Goal: Task Accomplishment & Management: Manage account settings

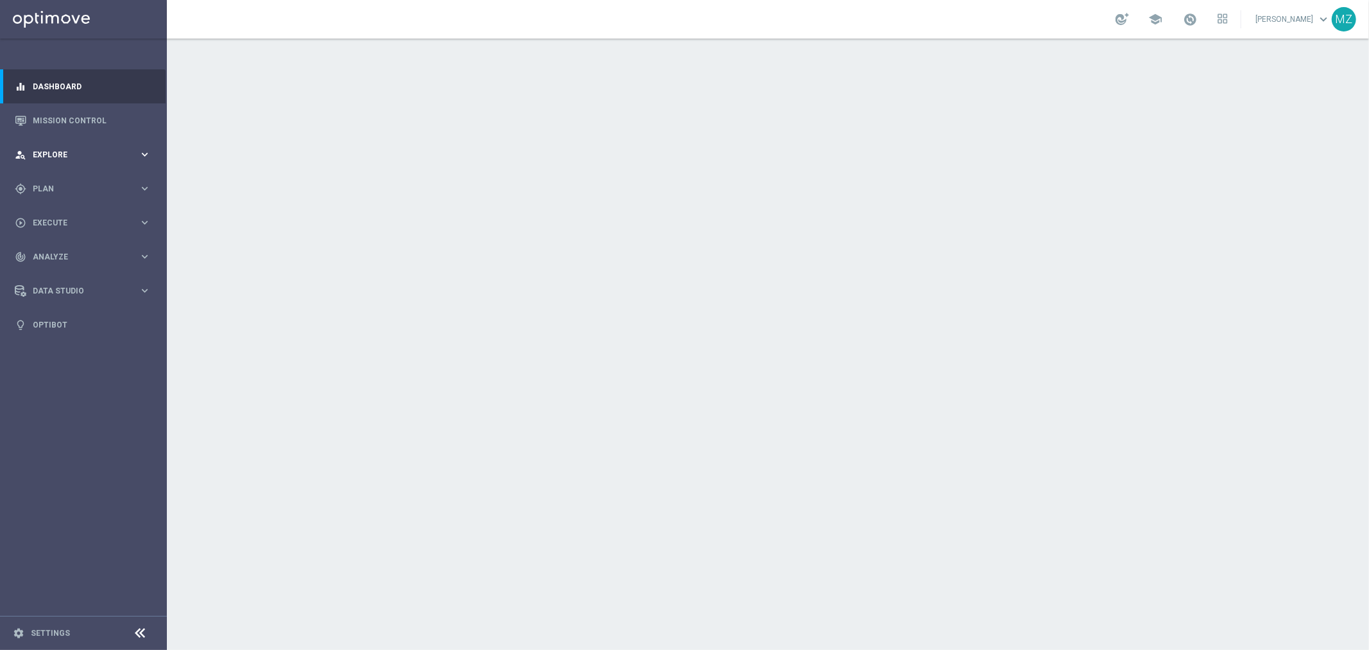
click at [81, 160] on div "person_search Explore keyboard_arrow_right" at bounding box center [83, 154] width 166 height 34
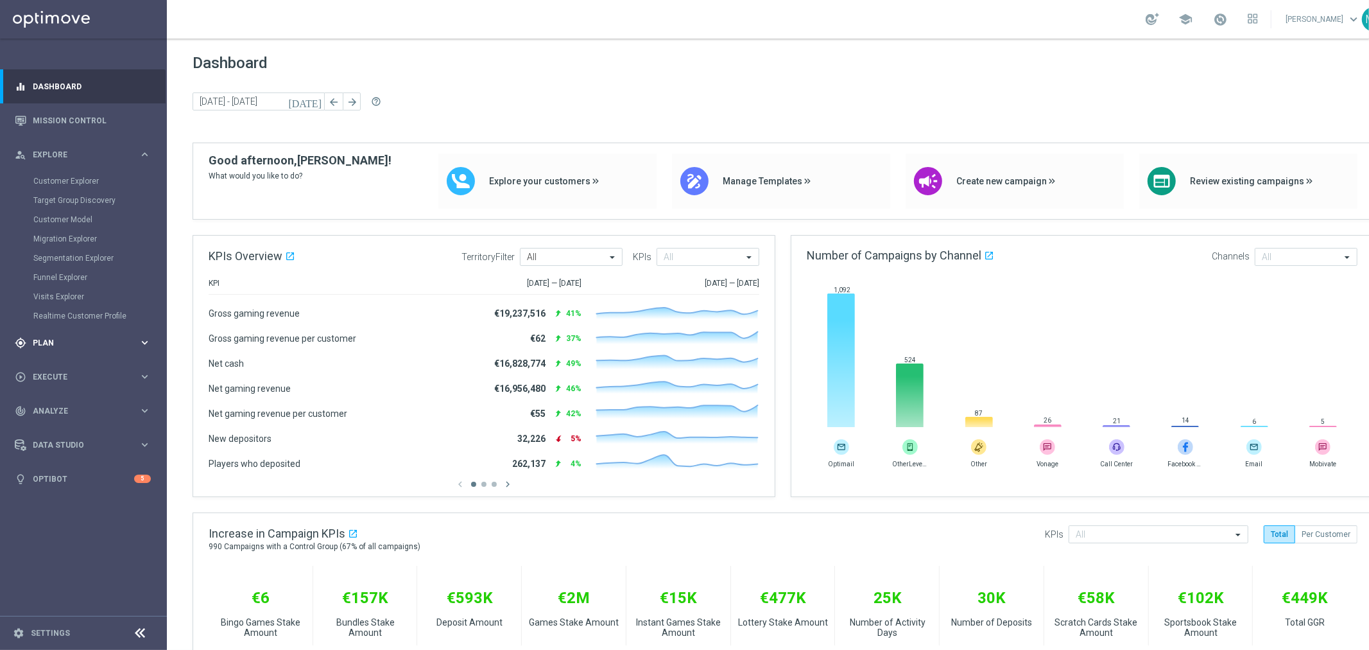
click at [71, 339] on span "Plan" at bounding box center [86, 343] width 106 height 8
click at [77, 211] on link "Target Groups" at bounding box center [83, 215] width 100 height 10
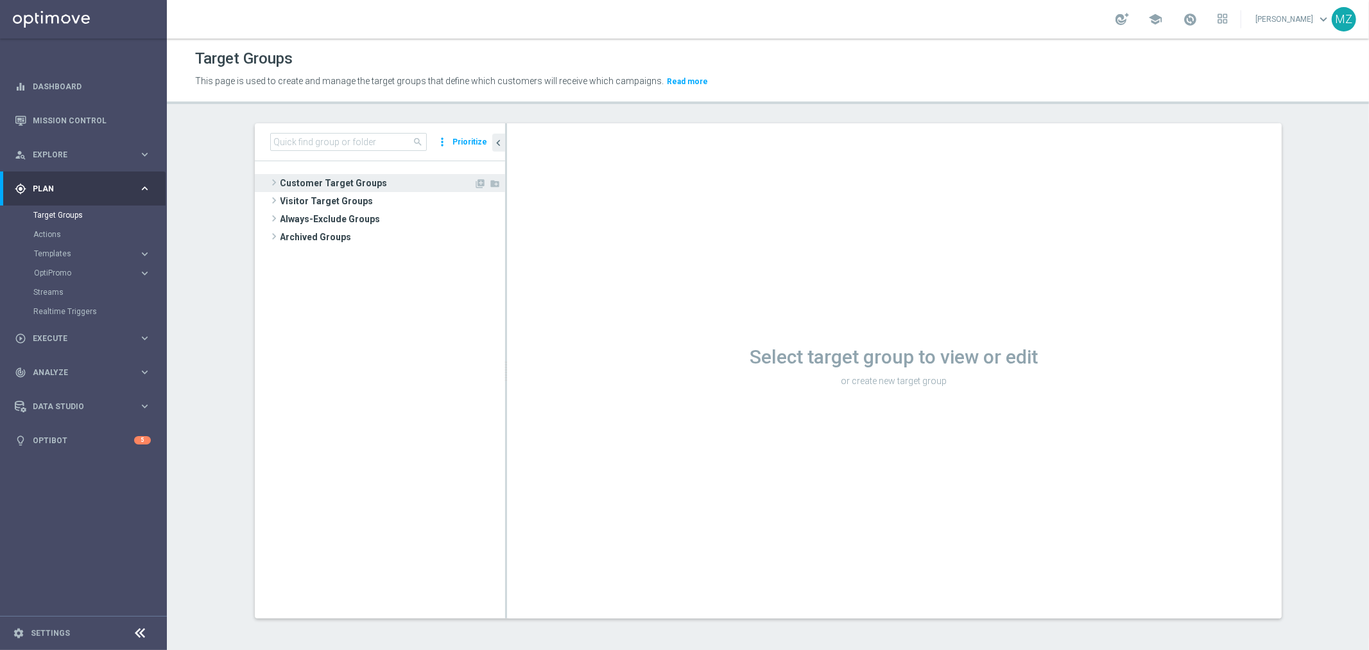
click at [268, 182] on span at bounding box center [274, 182] width 13 height 15
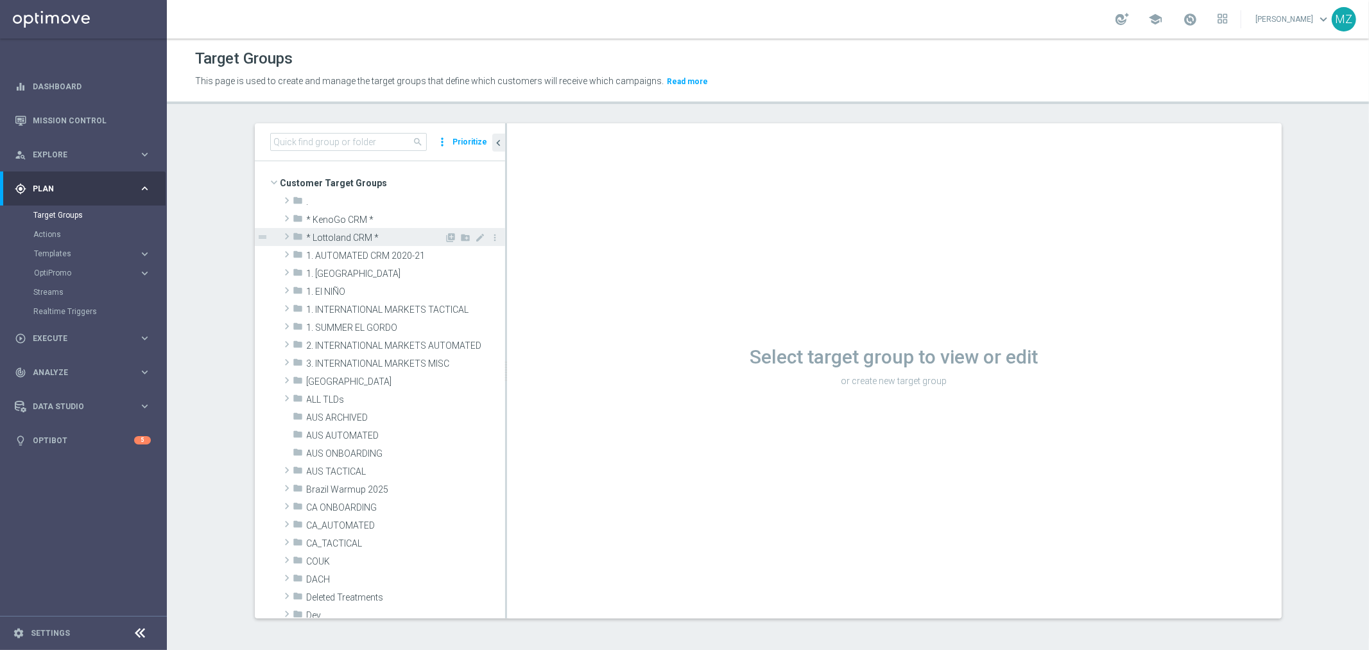
click at [281, 235] on span at bounding box center [287, 236] width 13 height 15
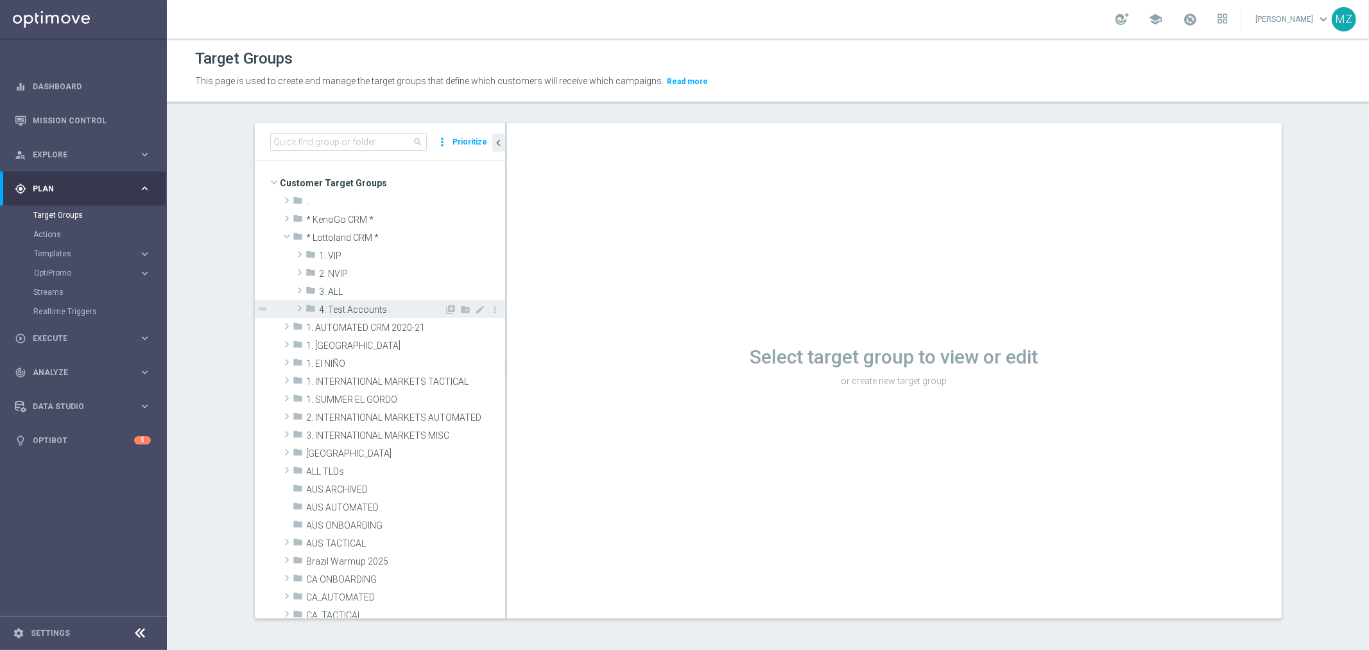
click at [294, 307] on span at bounding box center [299, 307] width 13 height 15
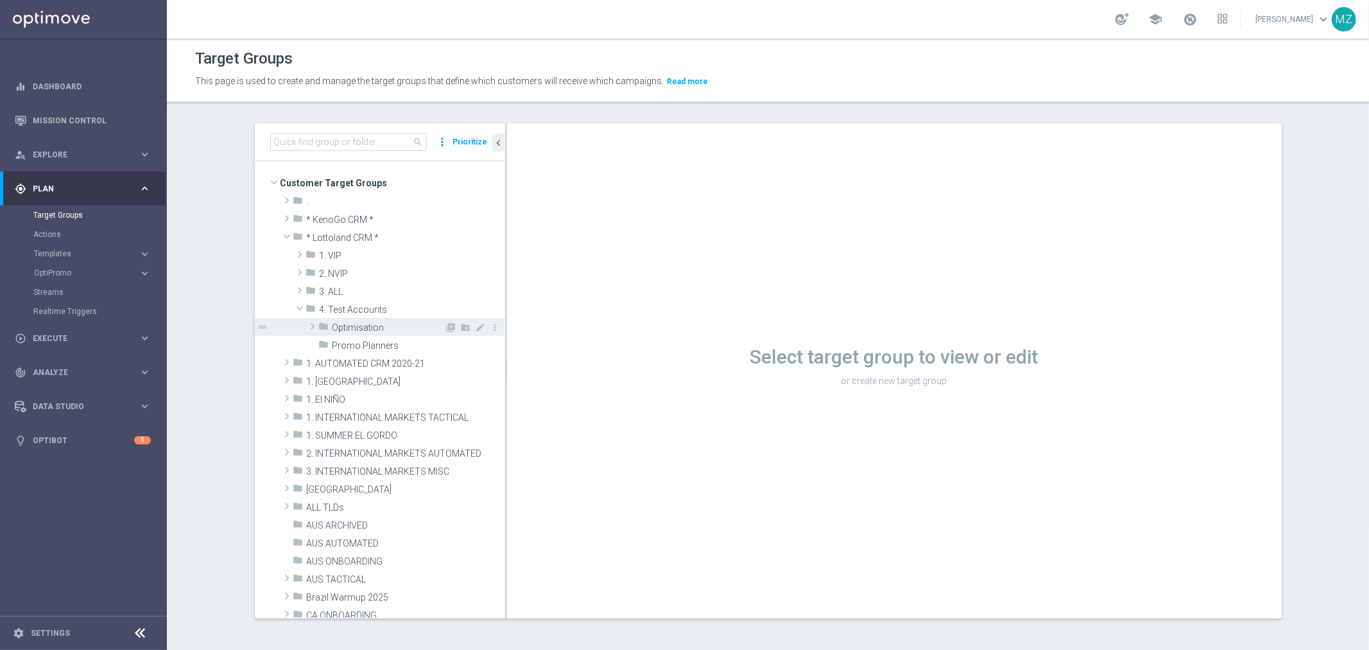
click at [348, 325] on span "Optimisation" at bounding box center [389, 327] width 112 height 11
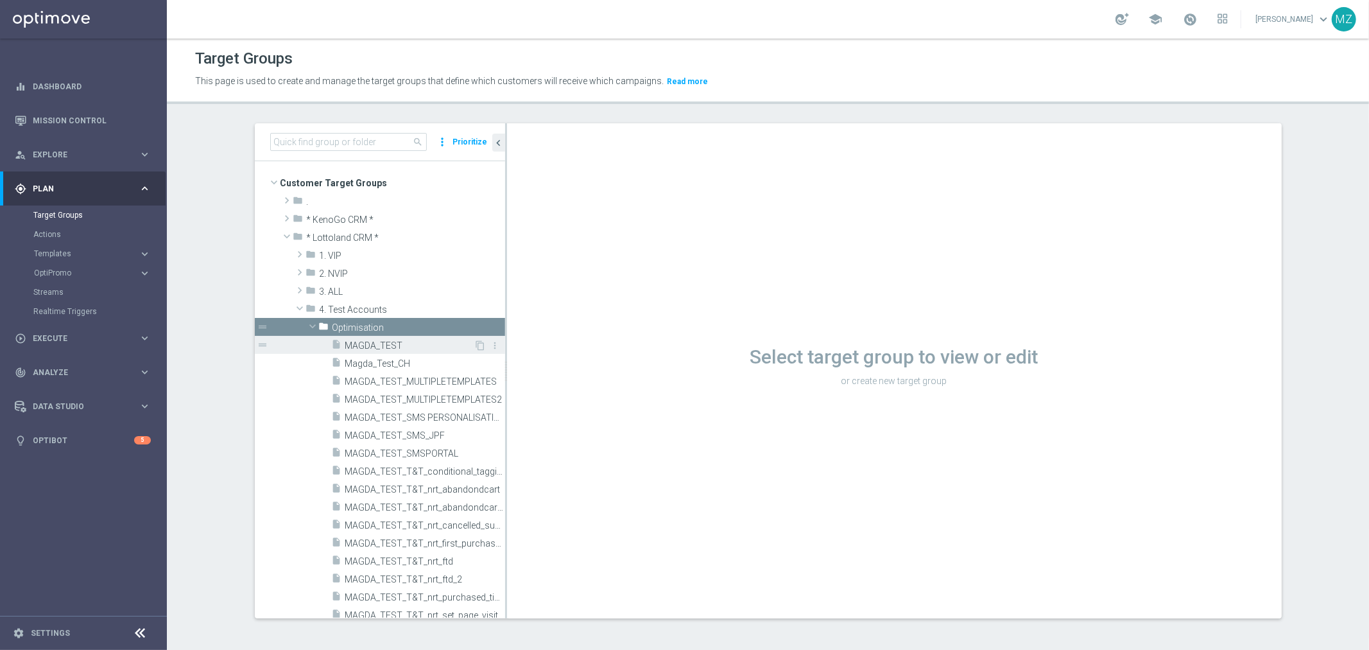
click at [357, 347] on span "MAGDA_TEST" at bounding box center [409, 345] width 129 height 11
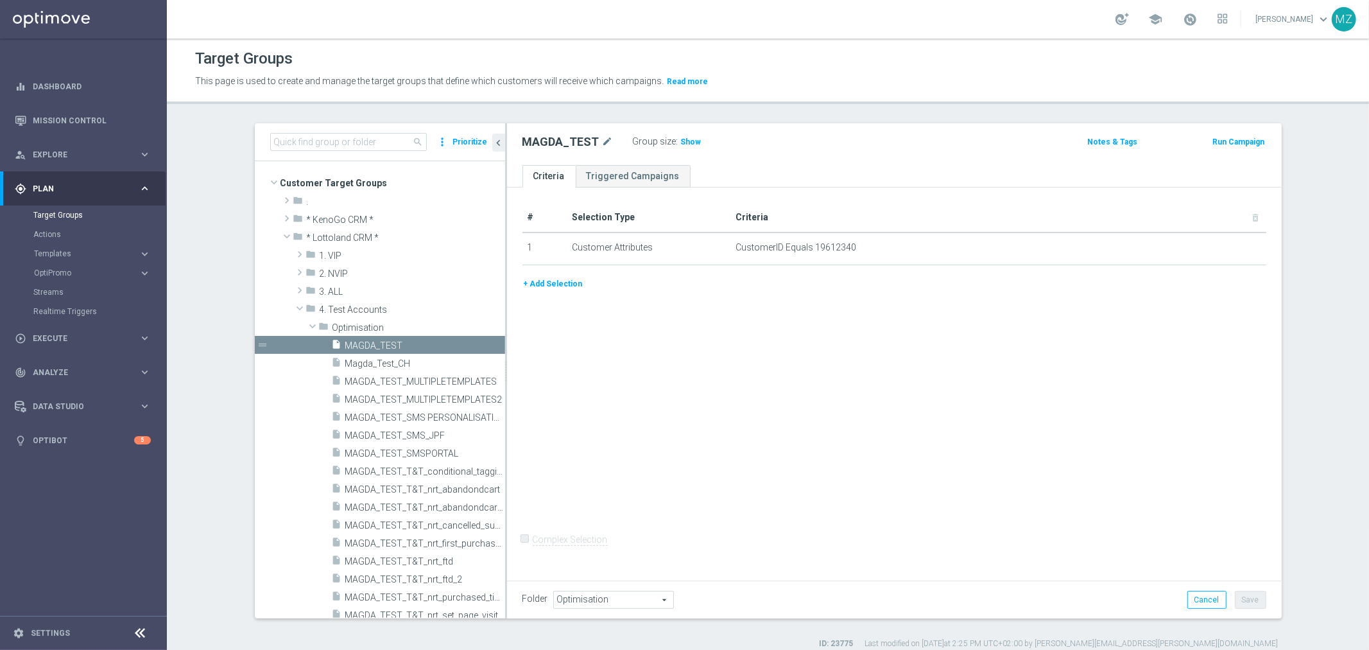
click at [552, 284] on button "+ Add Selection" at bounding box center [554, 284] width 62 height 14
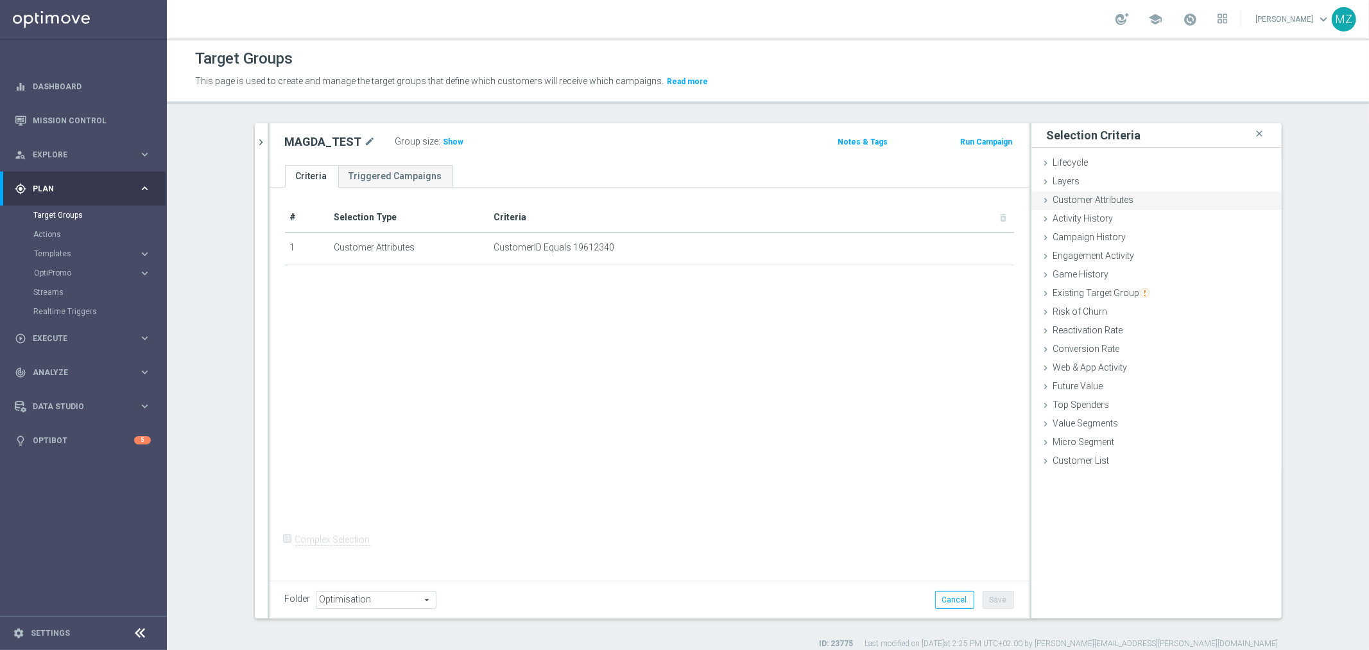
click at [1082, 197] on span "Customer Attributes" at bounding box center [1093, 199] width 81 height 10
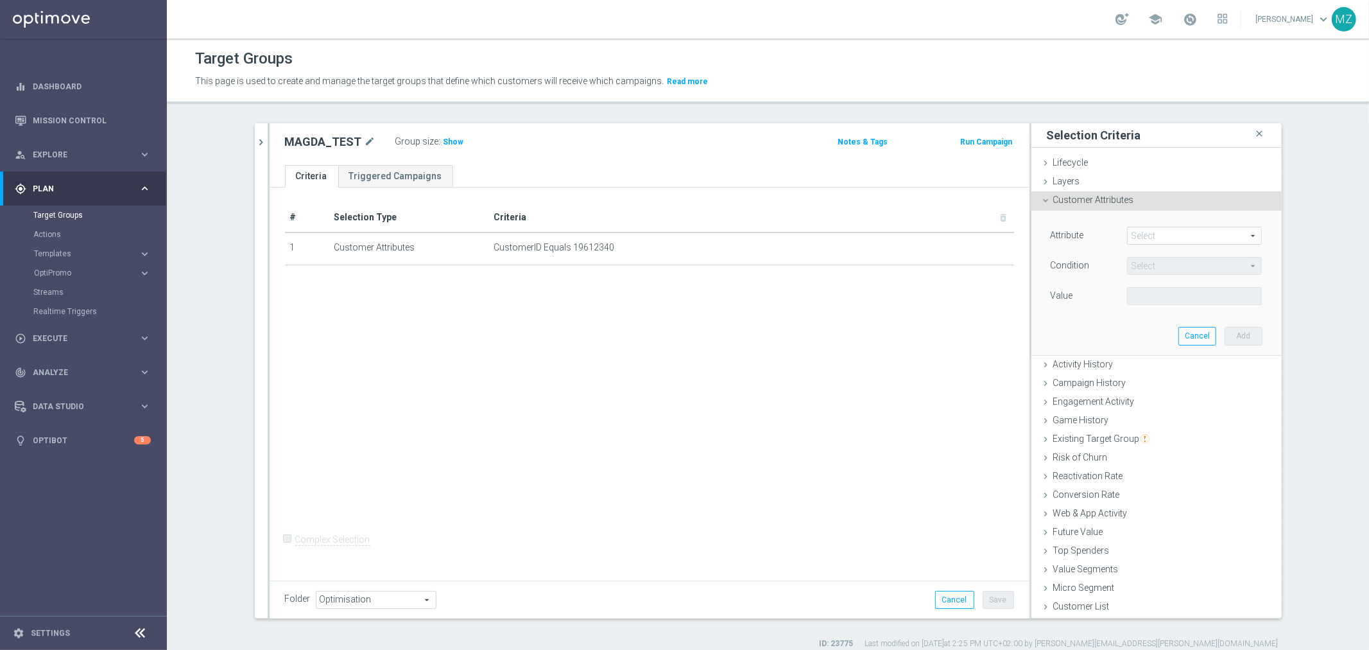
click at [1162, 235] on span at bounding box center [1195, 235] width 134 height 17
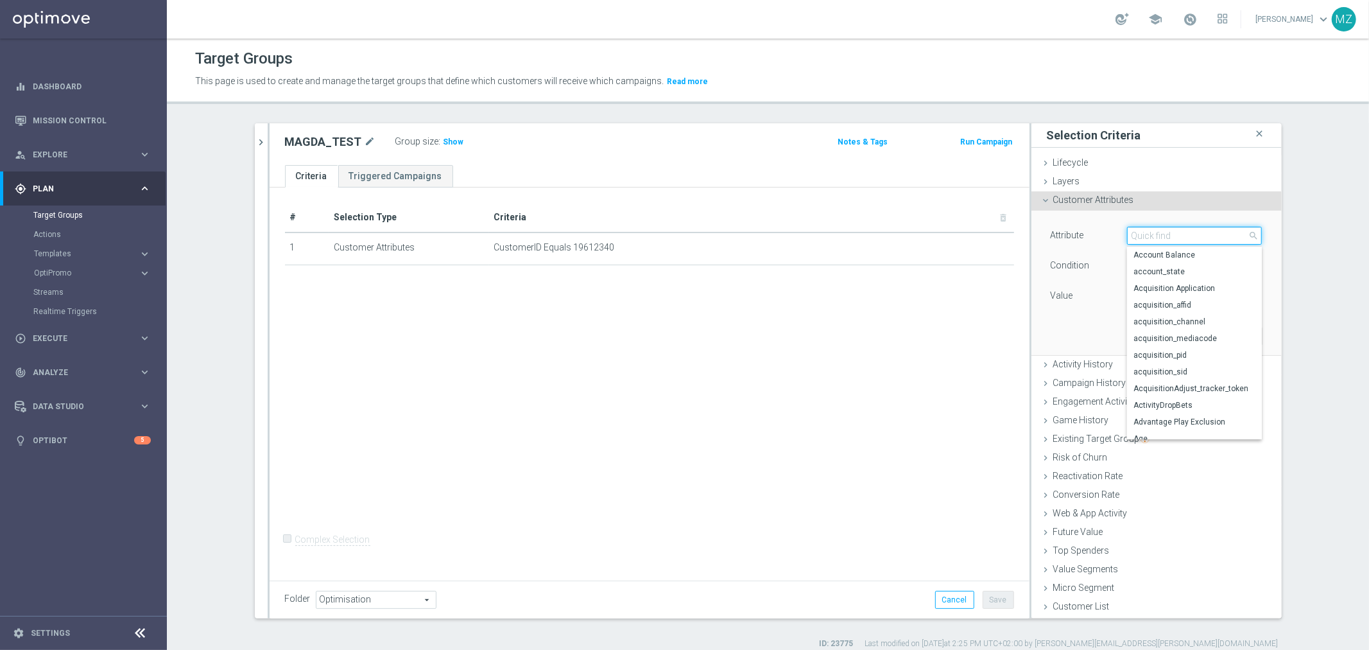
click at [1162, 235] on input "search" at bounding box center [1194, 236] width 135 height 18
type input "login"
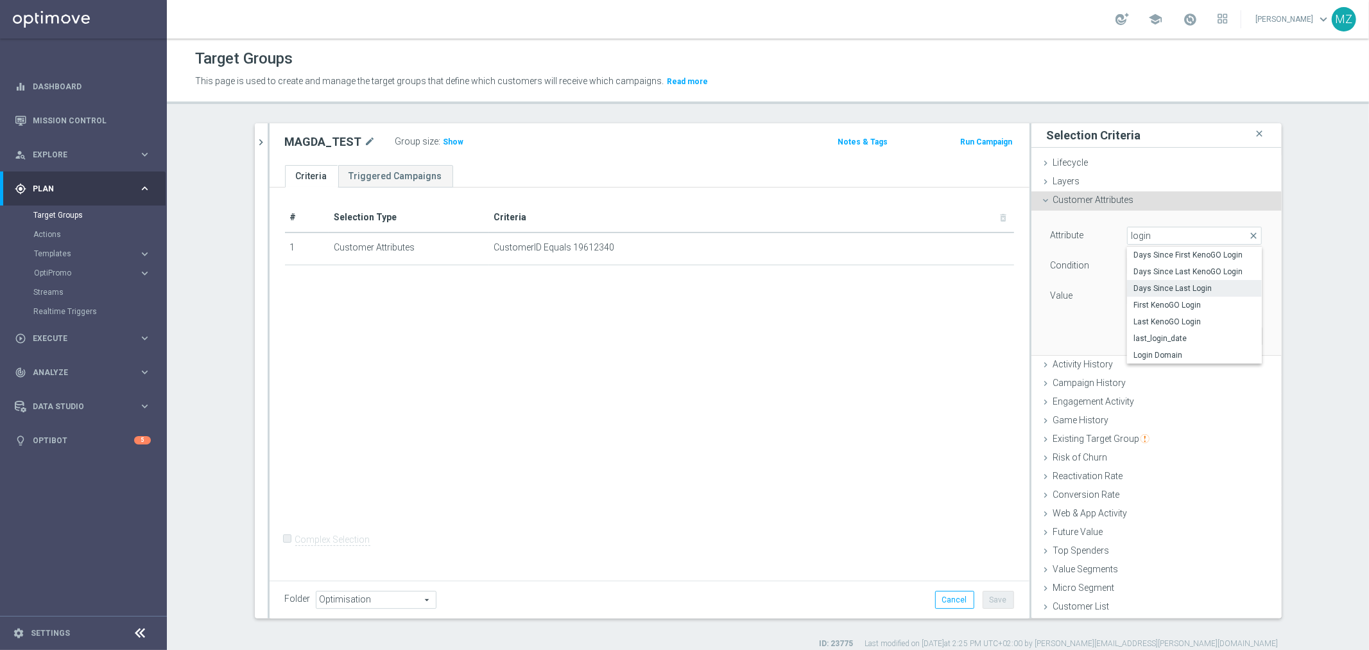
click at [1178, 290] on span "Days Since Last Login" at bounding box center [1195, 288] width 122 height 10
type input "Days Since Last Login"
type input "="
click at [1133, 297] on input "number" at bounding box center [1156, 296] width 58 height 18
click at [1212, 261] on span "=" at bounding box center [1195, 265] width 134 height 17
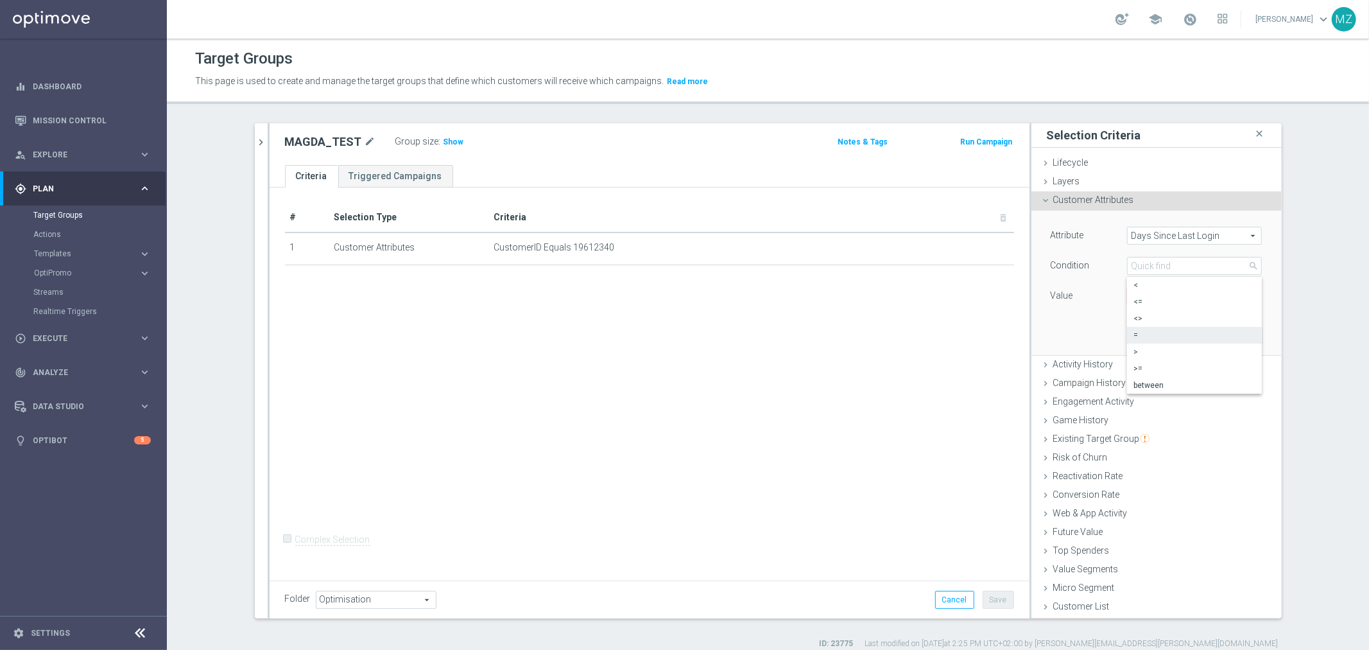
click at [1152, 335] on span "=" at bounding box center [1195, 335] width 122 height 10
click at [1138, 296] on input "number" at bounding box center [1156, 296] width 58 height 18
type input "1"
click at [1160, 265] on span "=" at bounding box center [1195, 265] width 134 height 17
click at [1265, 322] on div "Attribute Days Since Last Login Days Since Last Login arrow_drop_down search Co…" at bounding box center [1156, 283] width 231 height 144
